Goal: Task Accomplishment & Management: Manage account settings

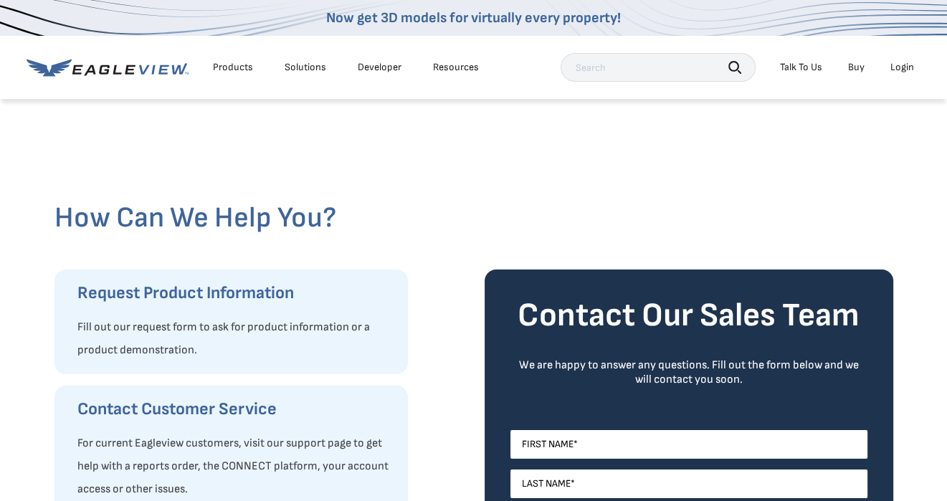
click at [897, 64] on div "Login" at bounding box center [902, 67] width 24 height 13
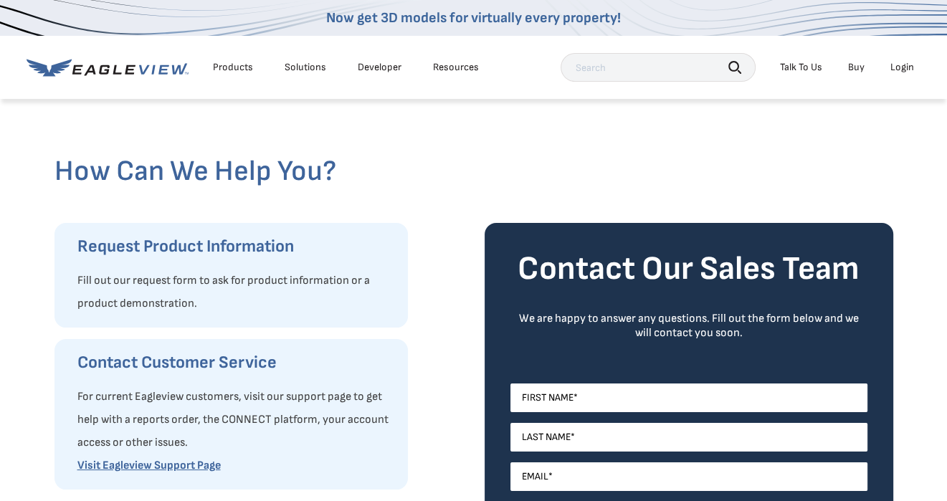
scroll to position [72, 0]
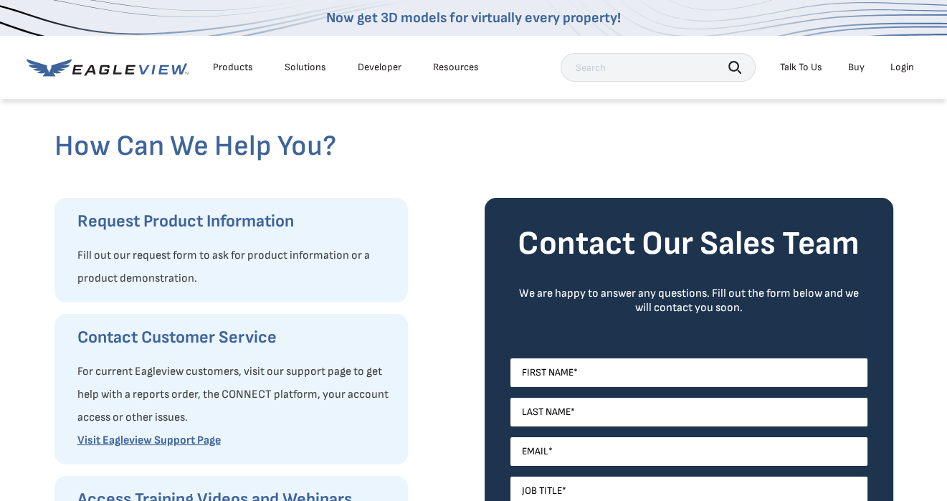
click at [905, 70] on div "Login" at bounding box center [902, 67] width 24 height 13
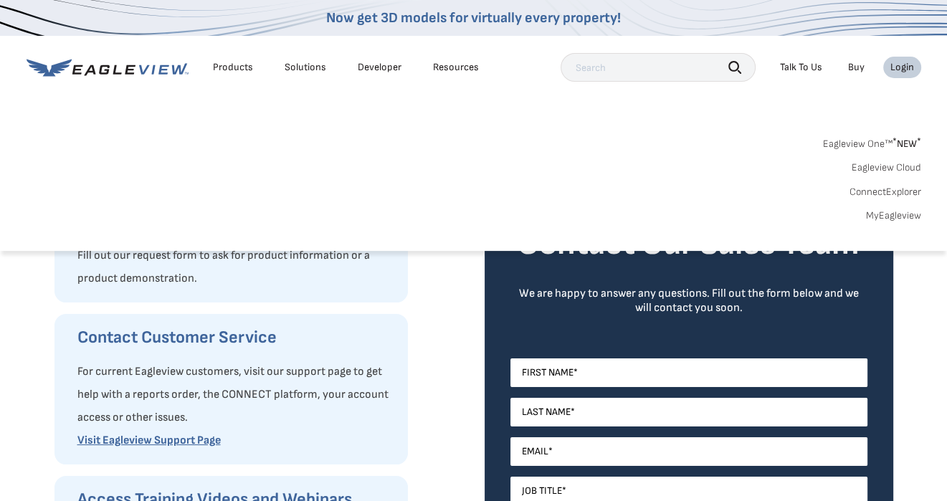
click at [871, 216] on link "MyEagleview" at bounding box center [893, 215] width 55 height 13
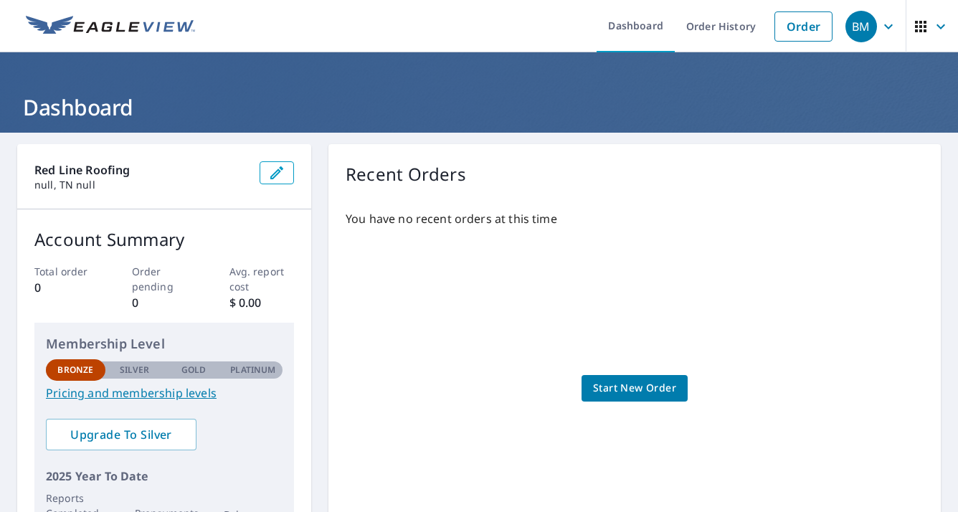
scroll to position [72, 0]
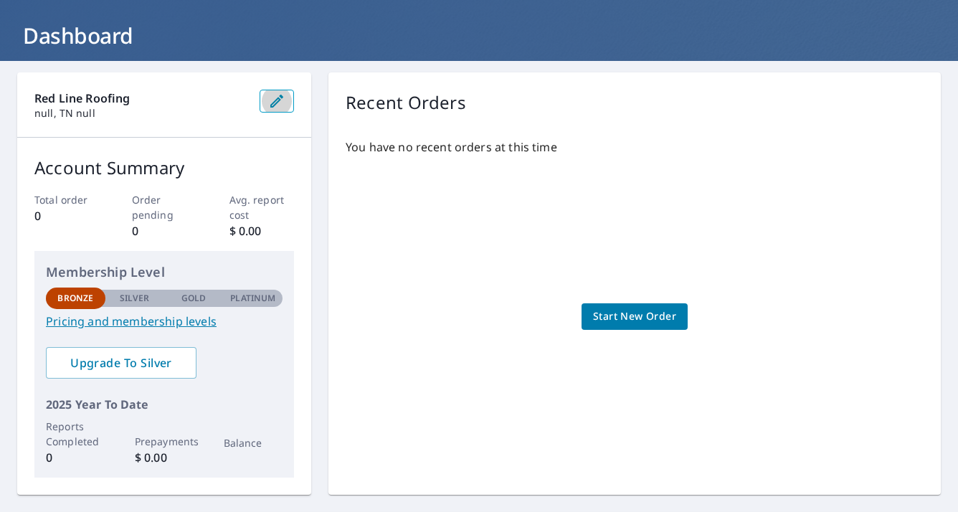
click at [286, 107] on button "button" at bounding box center [276, 101] width 34 height 23
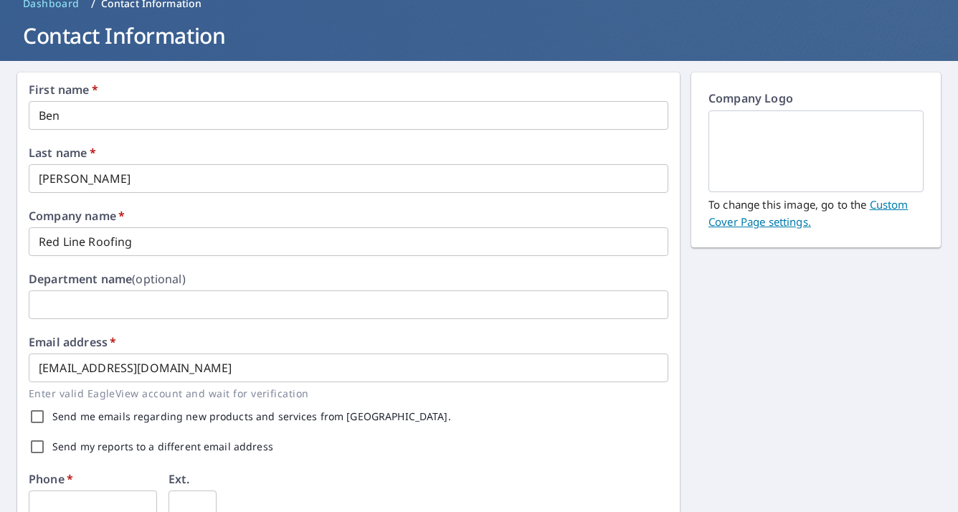
scroll to position [143, 0]
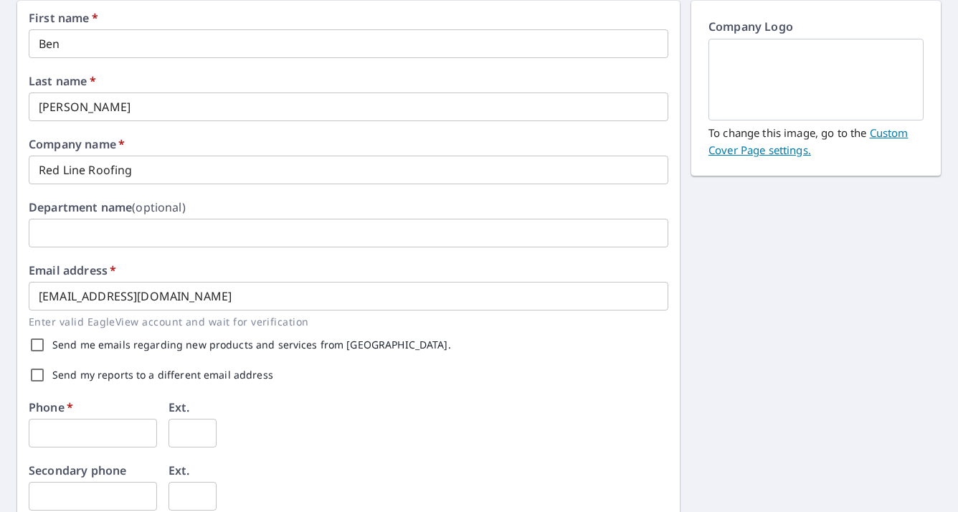
click at [149, 239] on input "text" at bounding box center [348, 233] width 639 height 29
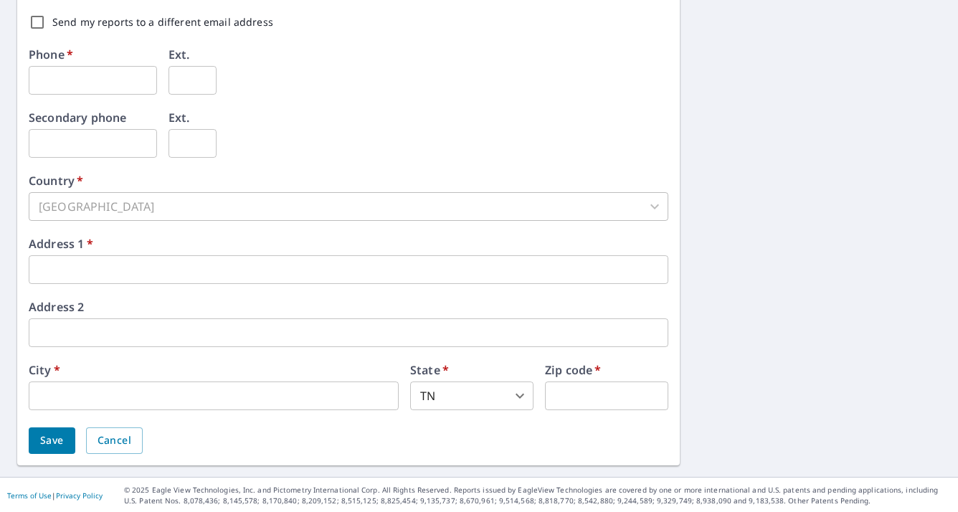
scroll to position [0, 0]
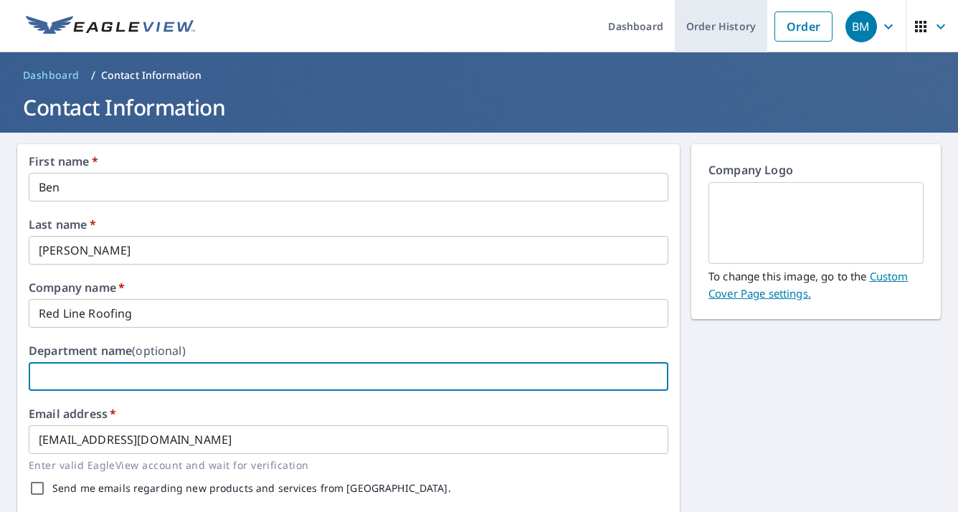
click at [723, 34] on link "Order History" at bounding box center [721, 26] width 92 height 52
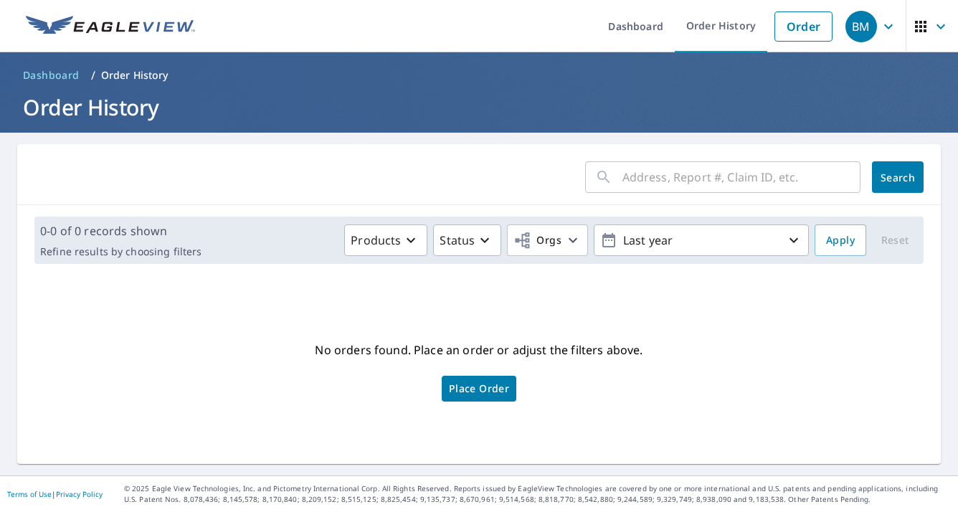
click at [49, 73] on span "Dashboard" at bounding box center [51, 75] width 57 height 14
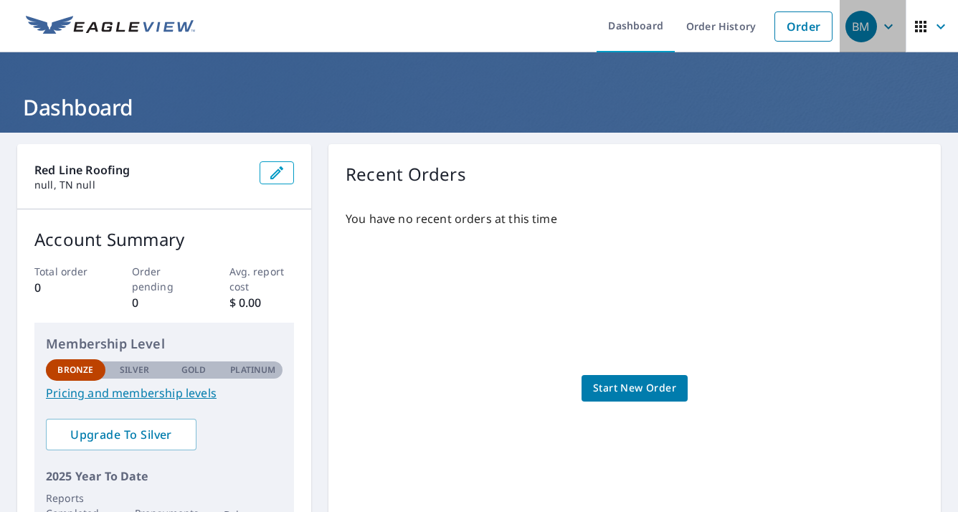
click at [880, 29] on icon "button" at bounding box center [888, 26] width 17 height 17
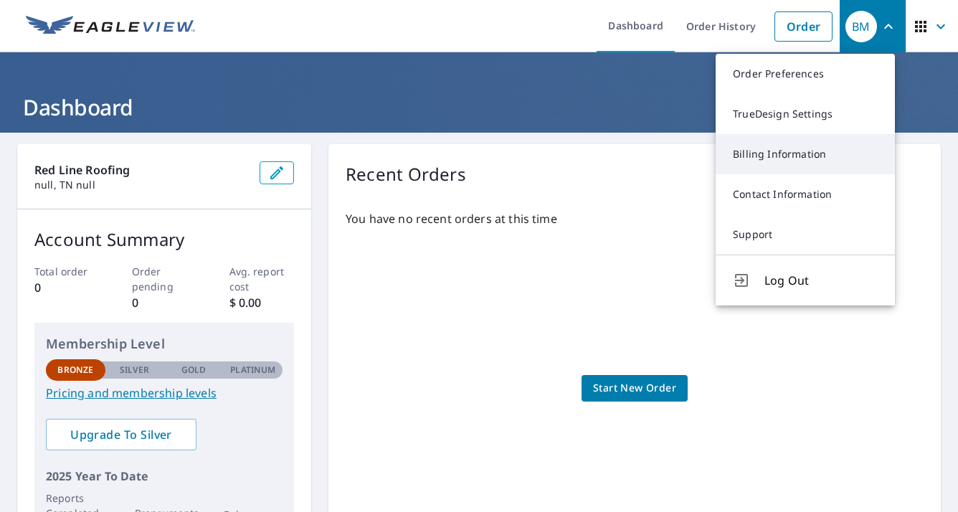
click at [773, 156] on link "Billing Information" at bounding box center [804, 154] width 179 height 40
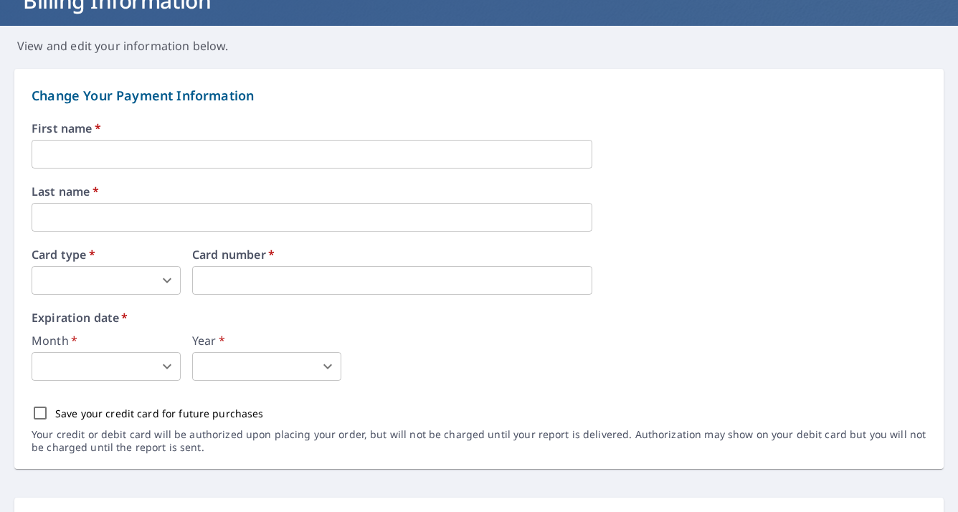
scroll to position [57, 0]
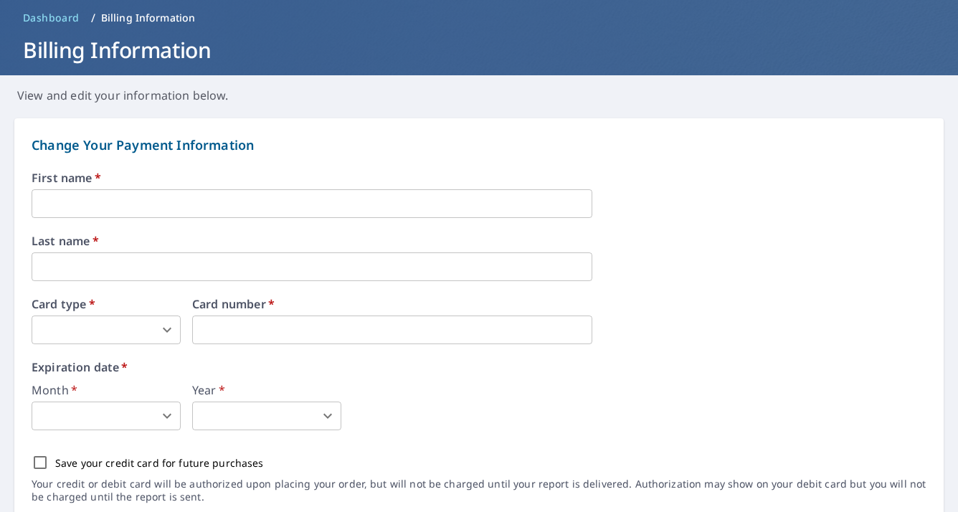
click at [86, 325] on body "BM BM Dashboard Order History Order BM Dashboard / Billing Information Billing …" at bounding box center [479, 256] width 958 height 512
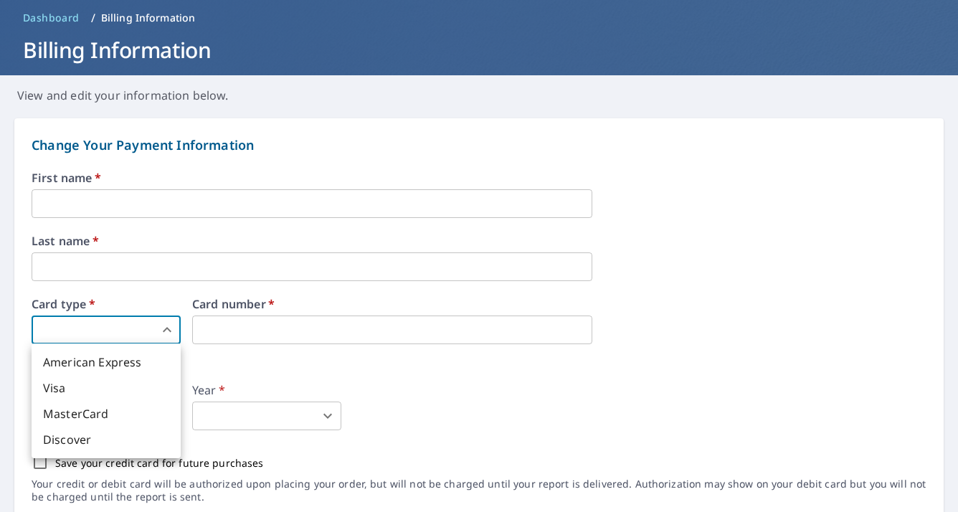
click at [64, 397] on li "Visa" at bounding box center [106, 388] width 149 height 26
type input "2"
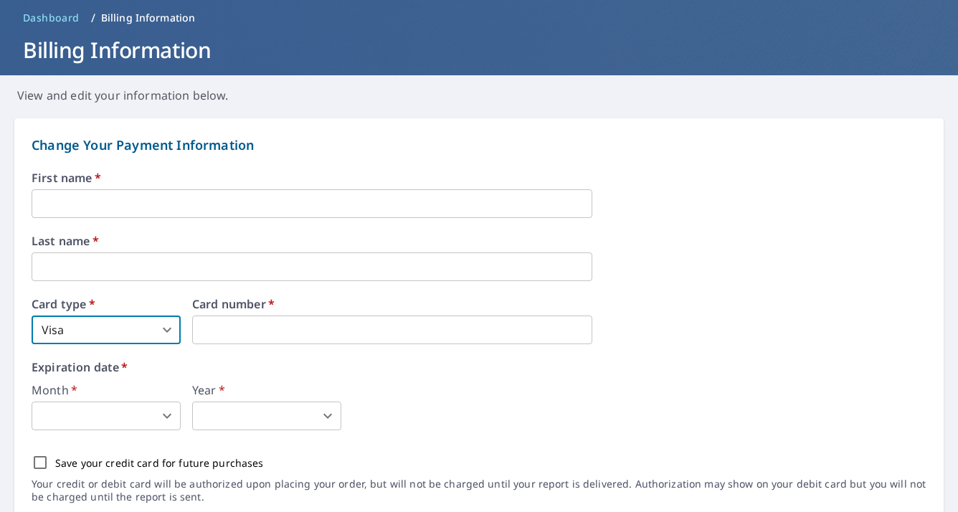
click at [57, 194] on input "text" at bounding box center [312, 203] width 561 height 29
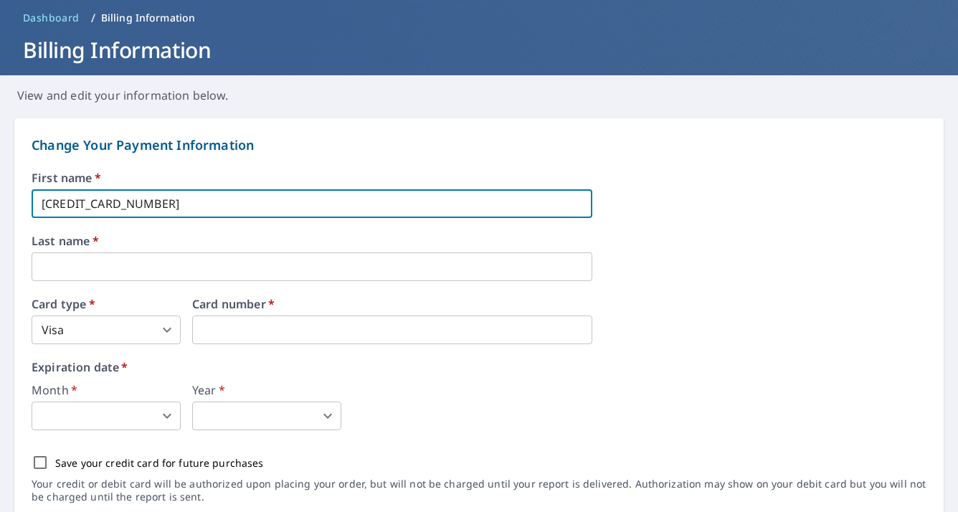
type input "[CREDIT_CARD_NUMBER]"
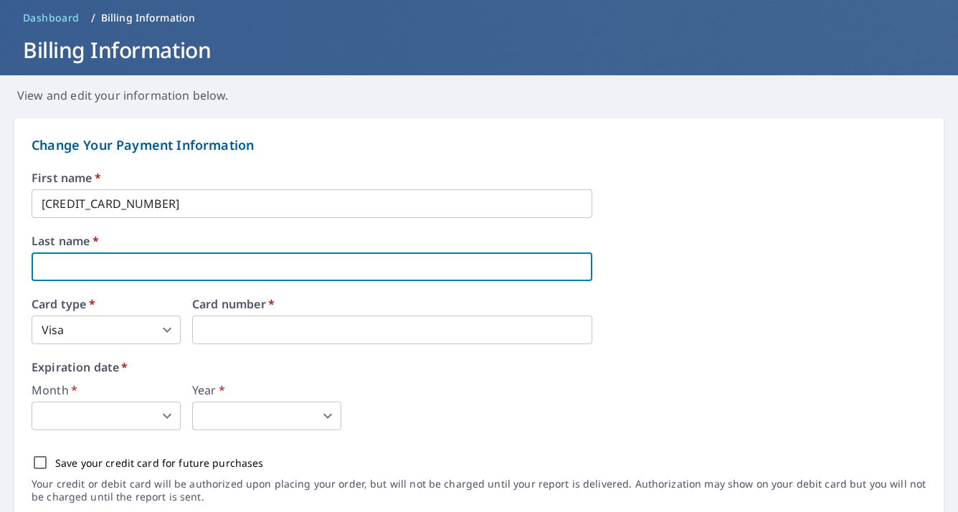
click at [87, 264] on input "text" at bounding box center [312, 266] width 561 height 29
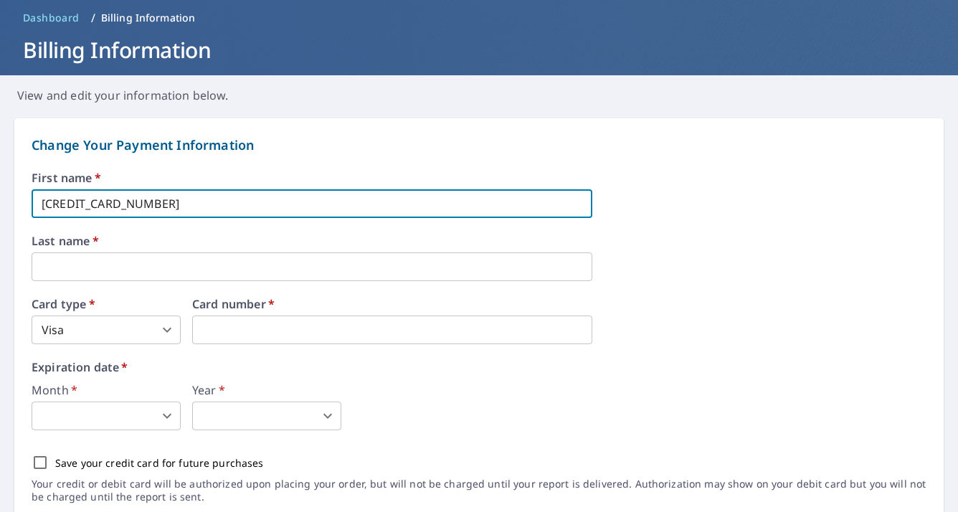
drag, startPoint x: 162, startPoint y: 204, endPoint x: -3, endPoint y: 196, distance: 165.1
click at [0, 196] on html "BM BM Dashboard Order History Order BM Dashboard / Billing Information Billing …" at bounding box center [479, 256] width 958 height 512
drag, startPoint x: 163, startPoint y: 202, endPoint x: 0, endPoint y: 180, distance: 164.9
click at [0, 180] on html "BM BM Dashboard Order History Order BM Dashboard / Billing Information Billing …" at bounding box center [479, 256] width 958 height 512
type input "[PERSON_NAME]"
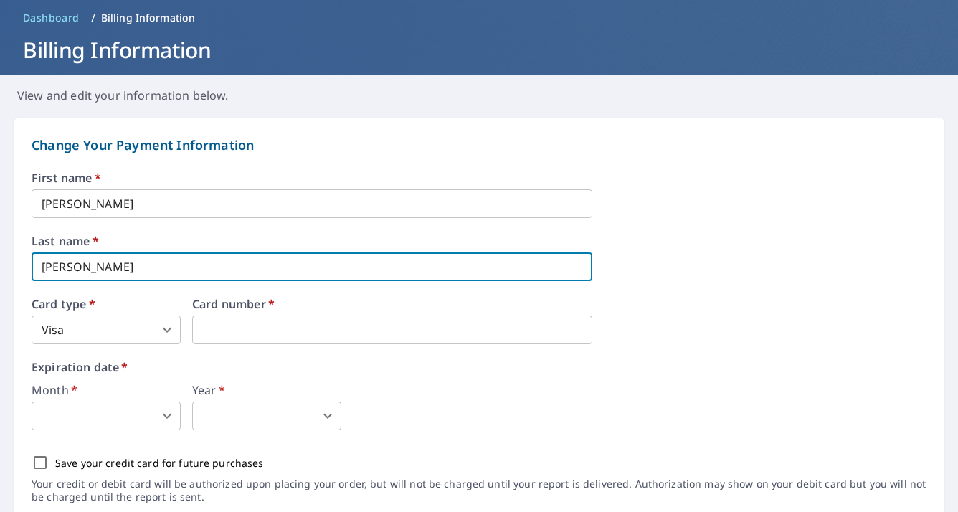
type input "[PERSON_NAME]"
click at [187, 245] on label "Last name   *" at bounding box center [479, 240] width 895 height 11
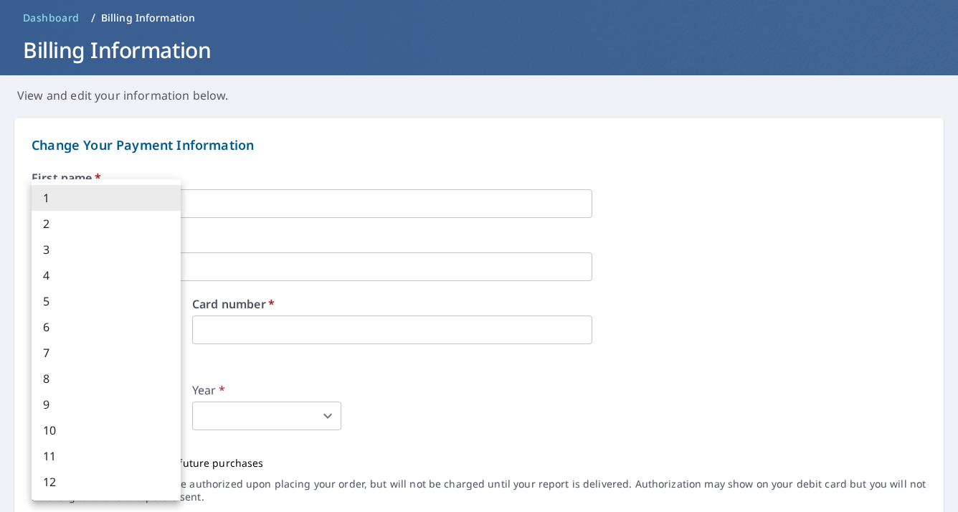
click at [114, 411] on body "BM BM Dashboard Order History Order BM Dashboard / Billing Information Billing …" at bounding box center [479, 256] width 958 height 512
click at [86, 380] on li "8" at bounding box center [106, 379] width 149 height 26
type input "8"
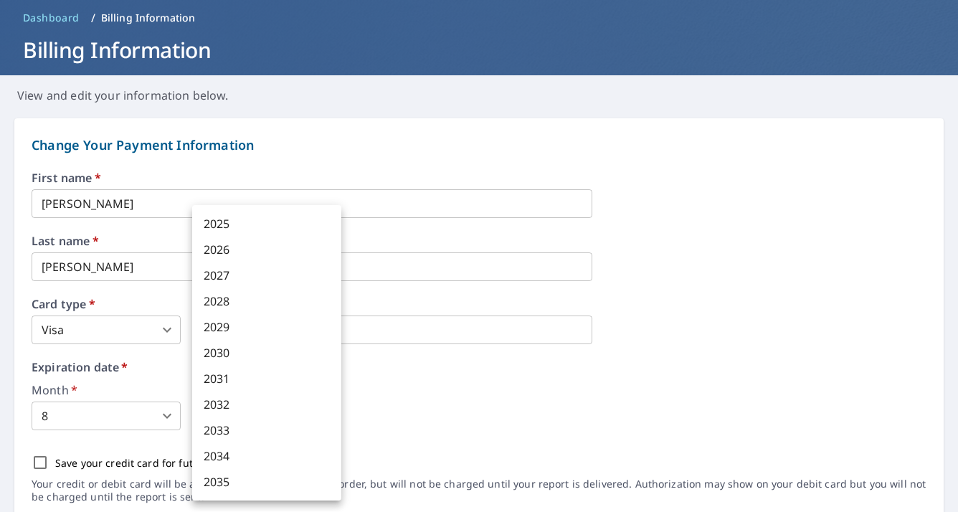
click at [257, 419] on body "BM BM Dashboard Order History Order BM Dashboard / Billing Information Billing …" at bounding box center [479, 256] width 958 height 512
click at [227, 300] on li "2028" at bounding box center [266, 301] width 149 height 26
type input "2028"
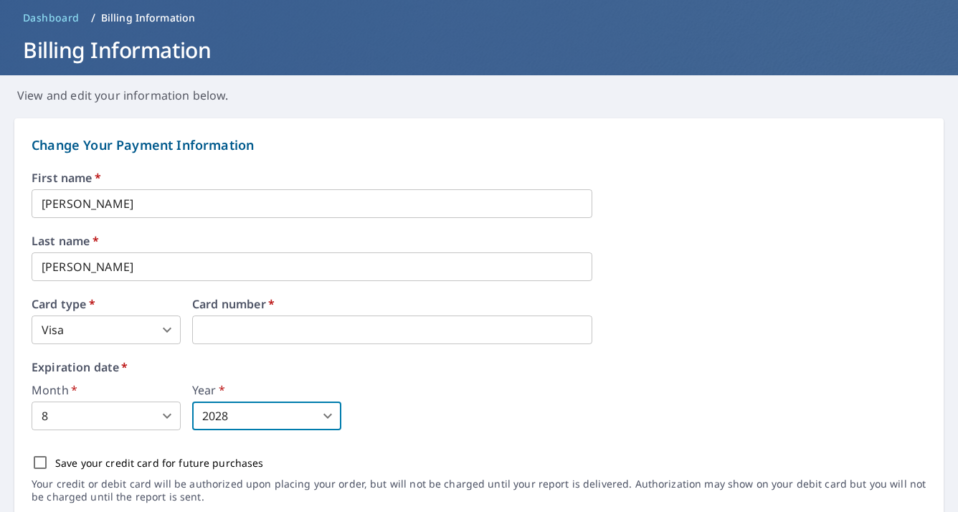
click at [373, 380] on div "Expiration date   * Month   * 8 8 ​ Year   * 2028 2028 ​" at bounding box center [479, 395] width 895 height 69
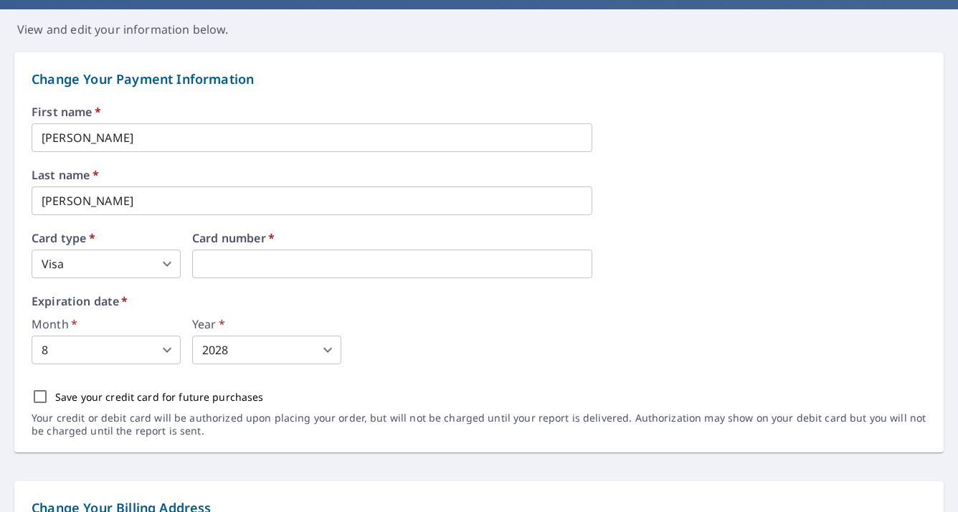
scroll to position [201, 0]
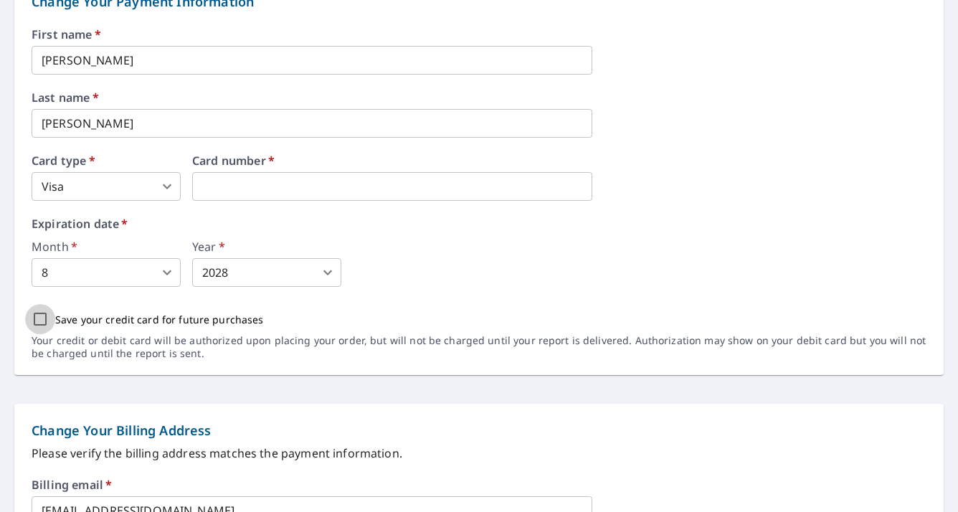
click at [52, 318] on input "Save your credit card for future purchases" at bounding box center [40, 319] width 30 height 30
checkbox input "true"
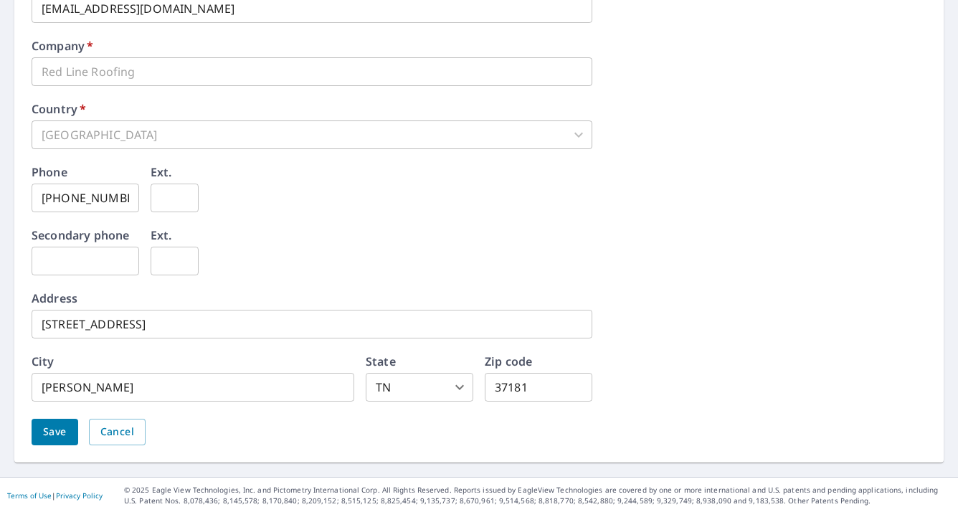
scroll to position [702, 0]
click at [54, 427] on span "Save" at bounding box center [55, 432] width 24 height 18
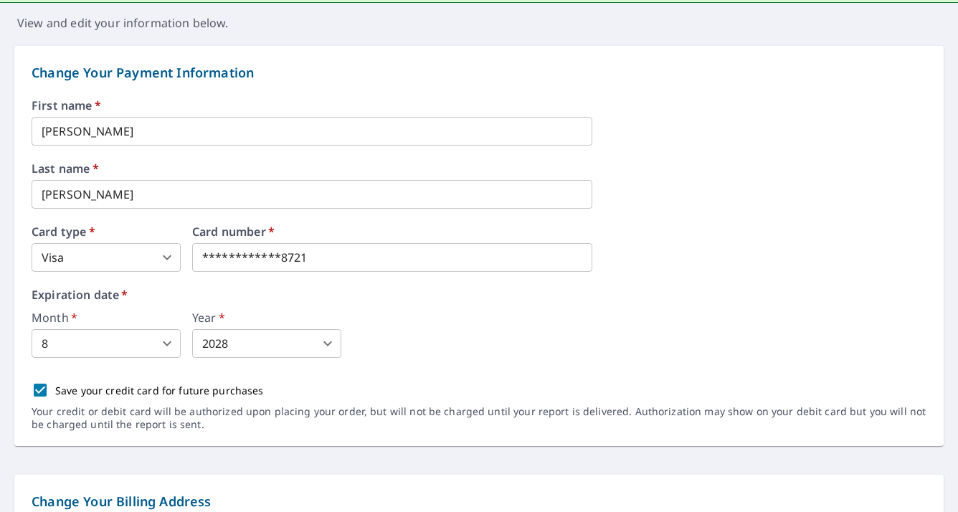
scroll to position [0, 0]
